Goal: Task Accomplishment & Management: Use online tool/utility

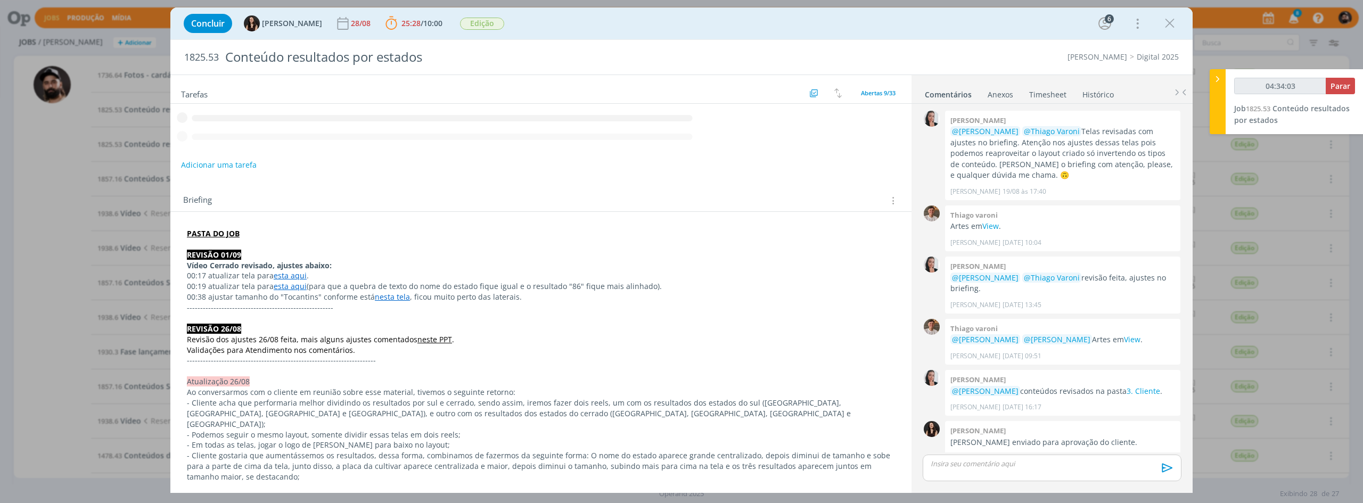
scroll to position [875, 0]
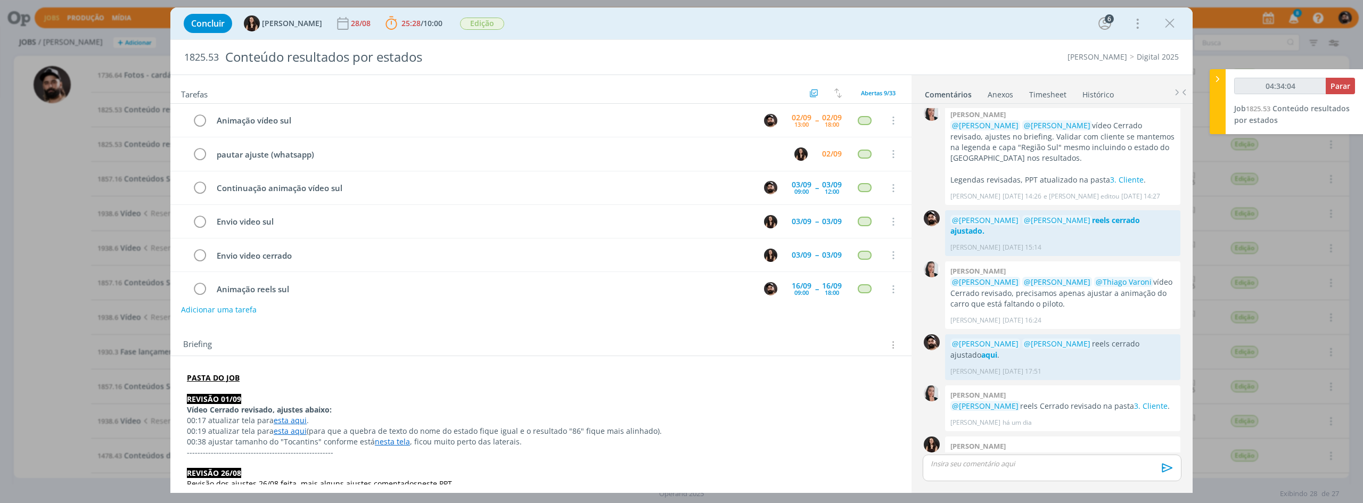
type input "04:34:05"
click at [1344, 87] on span "Parar" at bounding box center [1340, 86] width 20 height 10
click at [346, 120] on div "Animação vídeo sul" at bounding box center [483, 120] width 542 height 13
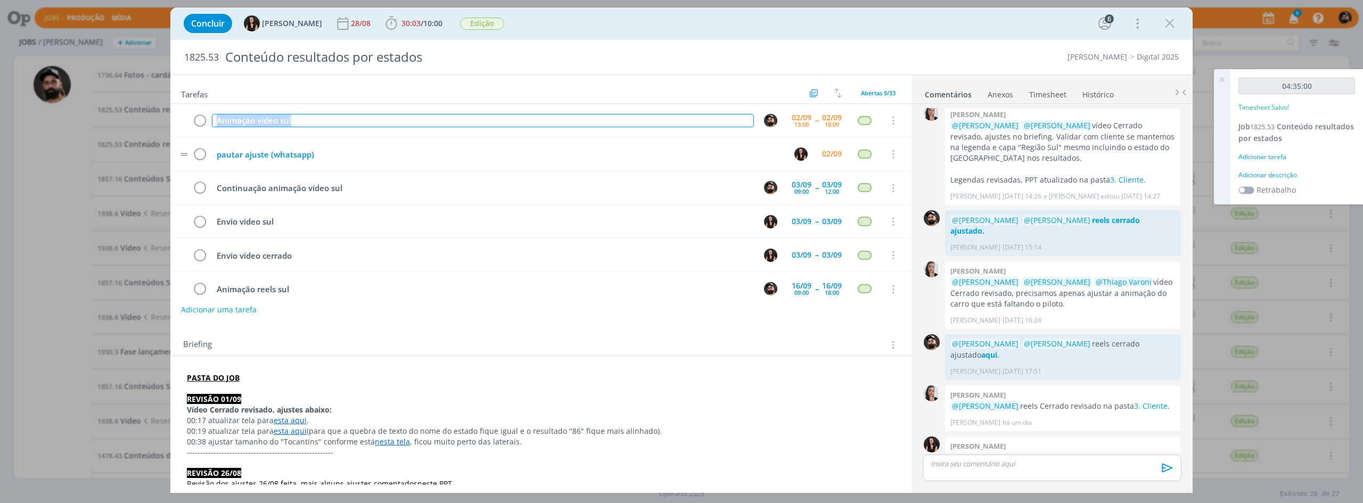
copy div "Animação vídeo sul"
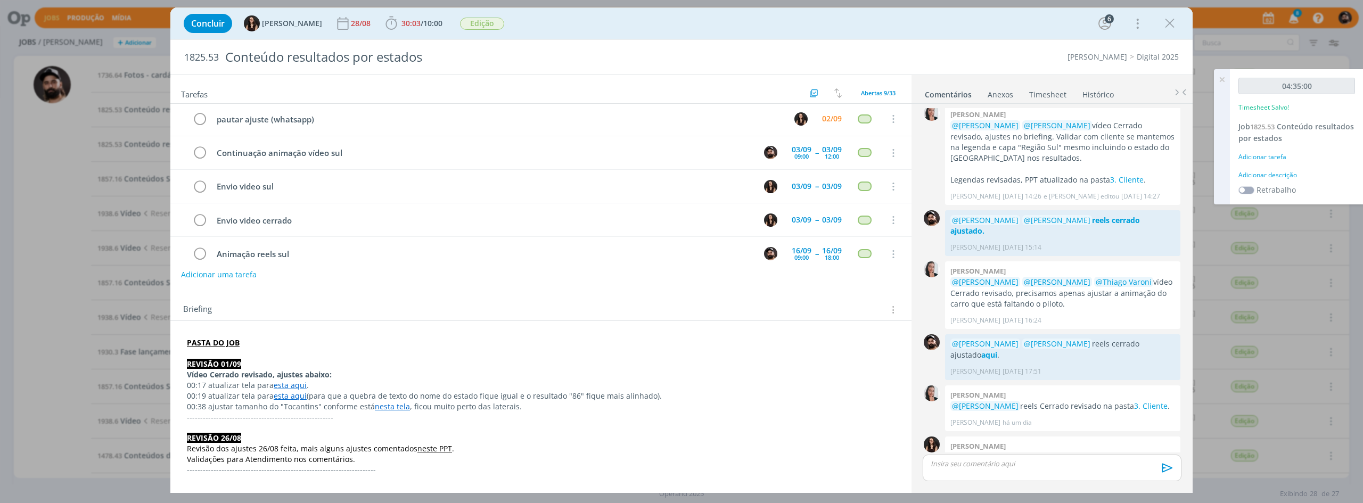
scroll to position [53, 0]
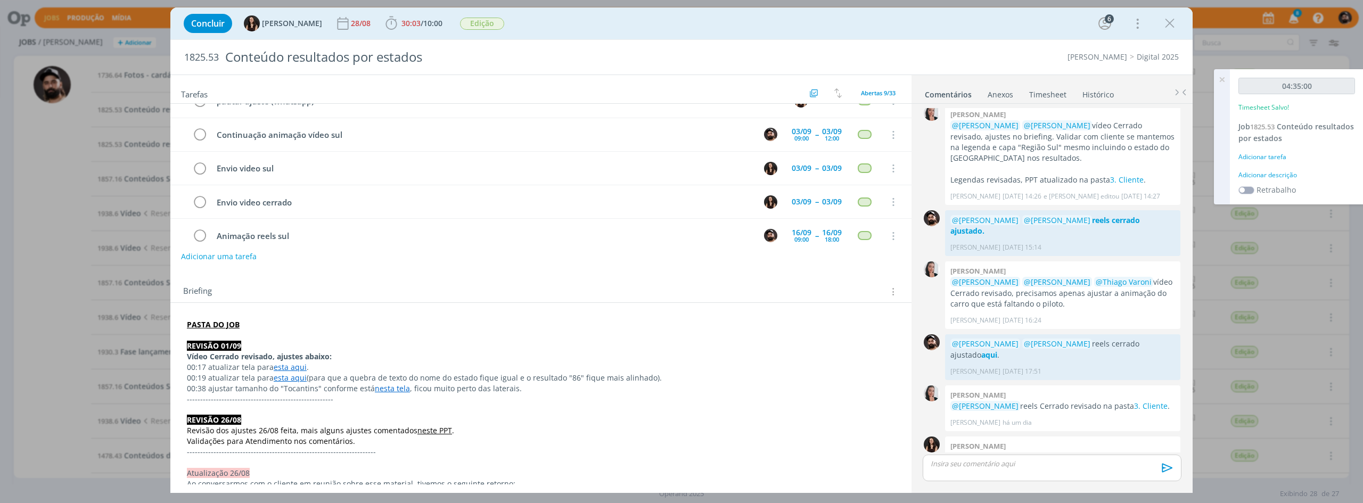
click at [1287, 172] on div "Adicionar descrição" at bounding box center [1296, 175] width 117 height 10
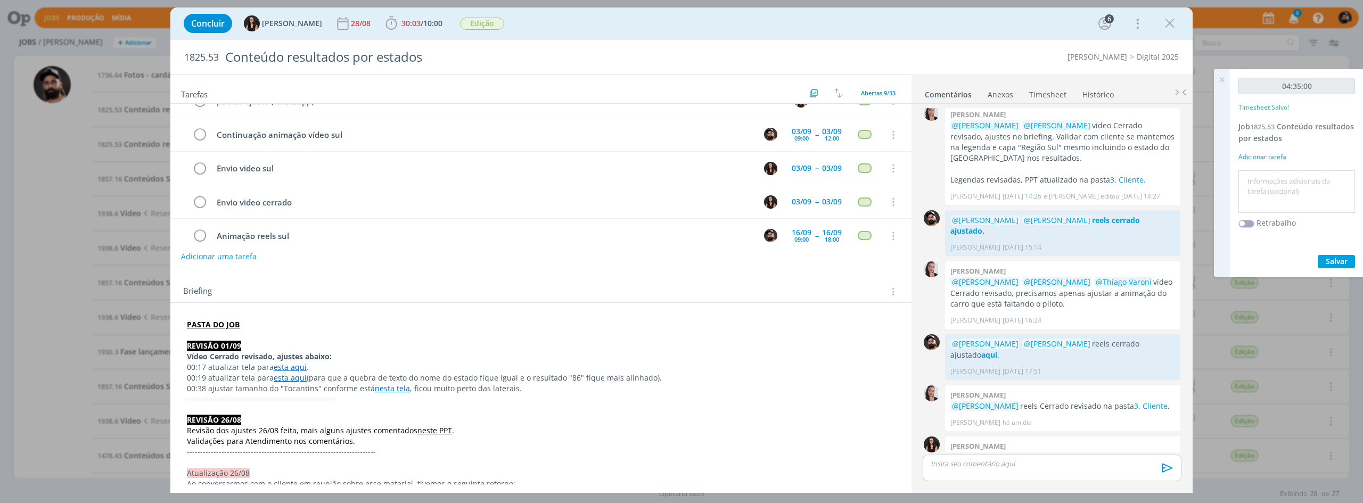
click at [1291, 185] on textarea at bounding box center [1296, 192] width 111 height 38
paste textarea "Animação vídeo sul"
type textarea "Animação vídeo sul"
click at [1336, 249] on div "04:35:00 Timesheet Salvo! Job 1825.53 Conteúdo resultados por estados Adicionar…" at bounding box center [1297, 173] width 134 height 208
click at [1338, 264] on span "Salvar" at bounding box center [1337, 261] width 22 height 10
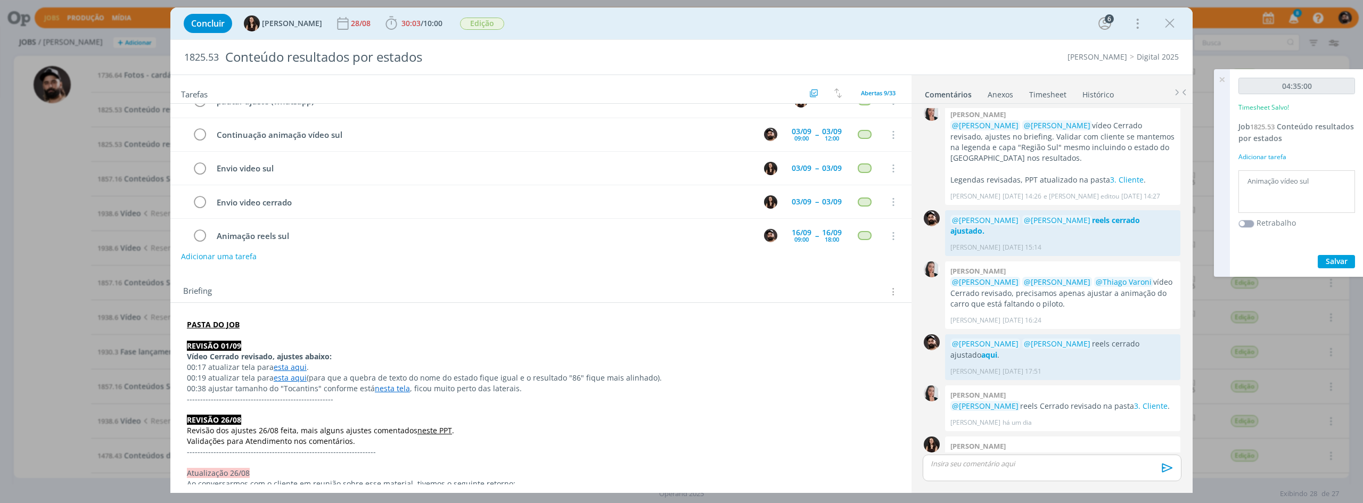
click at [1224, 76] on icon at bounding box center [1221, 79] width 19 height 21
